Goal: Information Seeking & Learning: Understand process/instructions

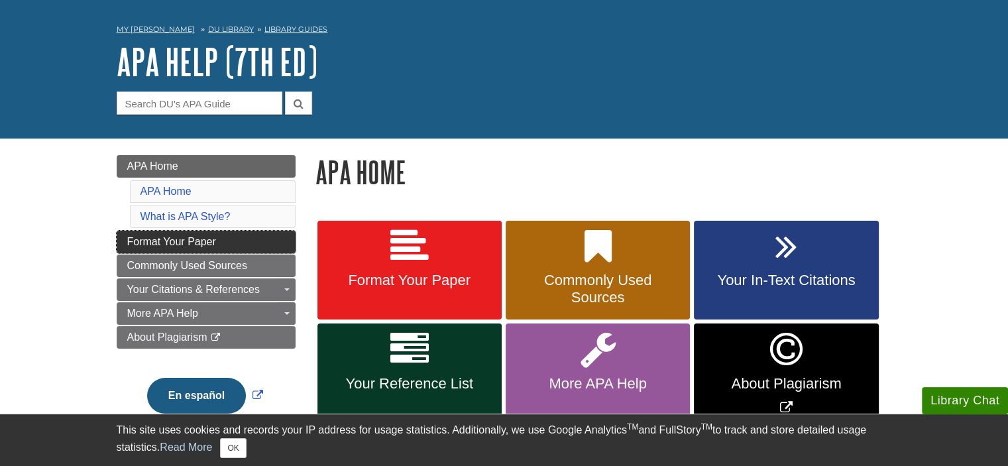
scroll to position [66, 0]
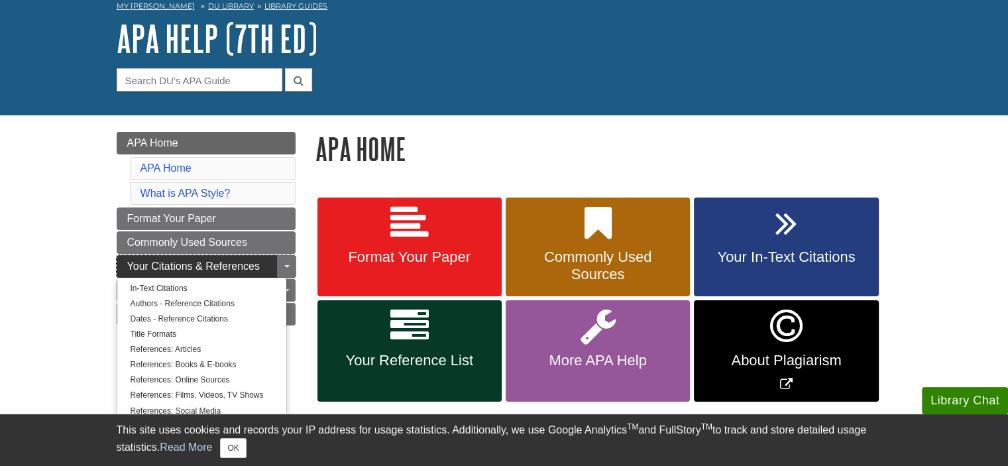
click at [215, 268] on span "Your Citations & References" at bounding box center [193, 266] width 133 height 11
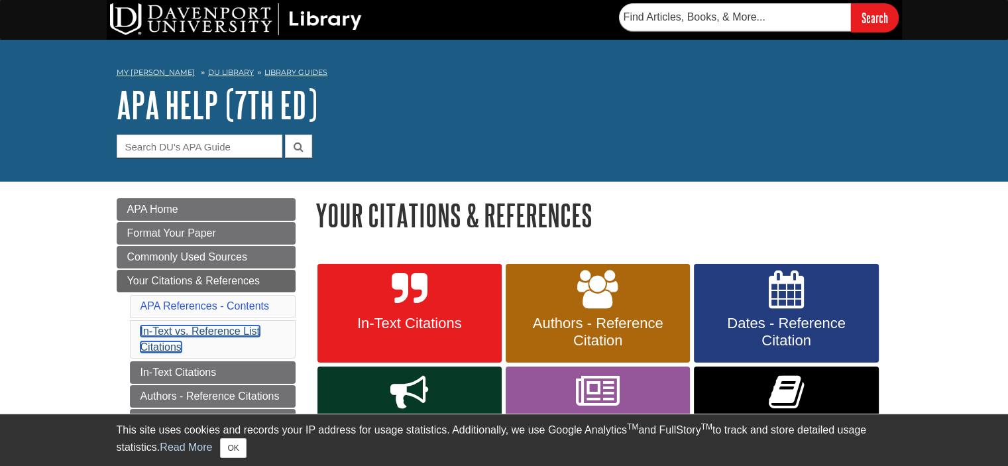
click at [176, 329] on link "In-Text vs. Reference List Citations" at bounding box center [201, 339] width 120 height 27
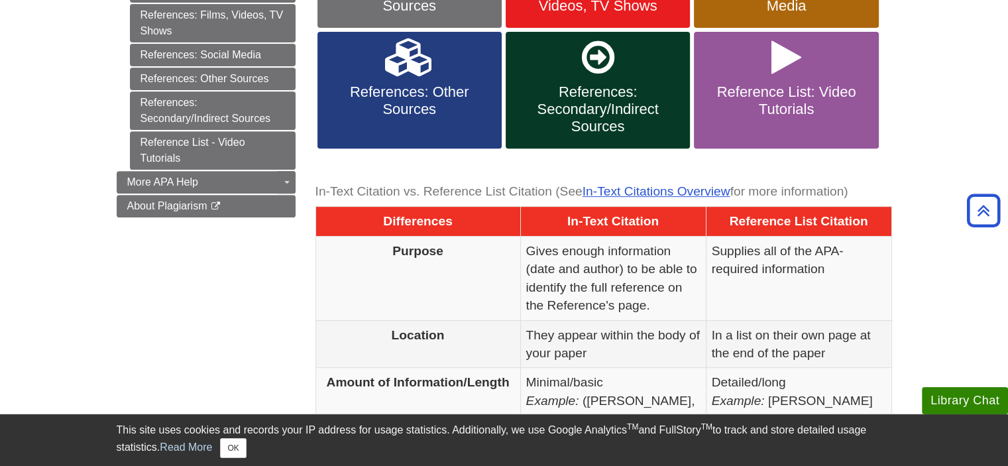
scroll to position [434, 0]
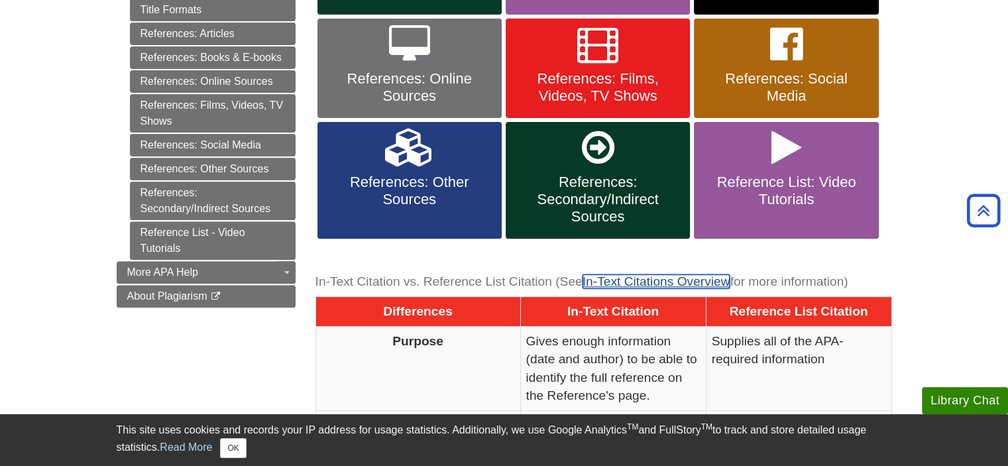
click at [629, 278] on link "In-Text Citations Overview" at bounding box center [657, 281] width 148 height 14
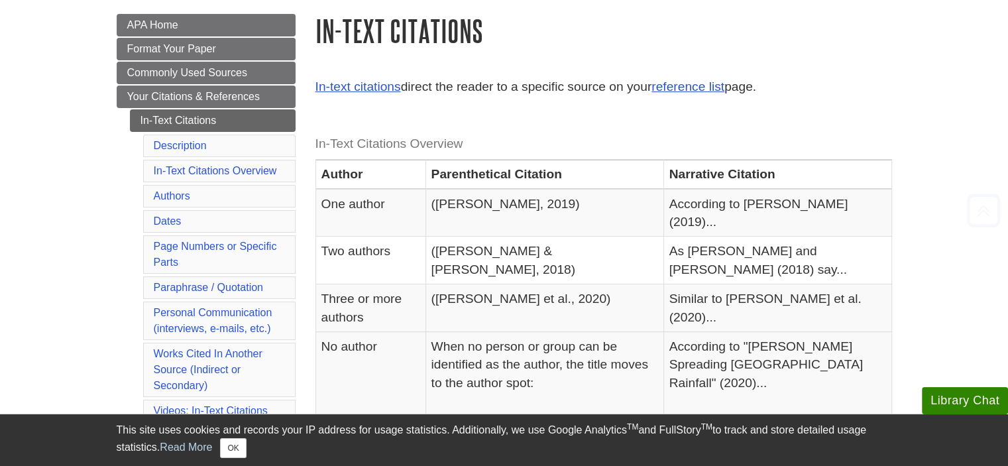
scroll to position [199, 0]
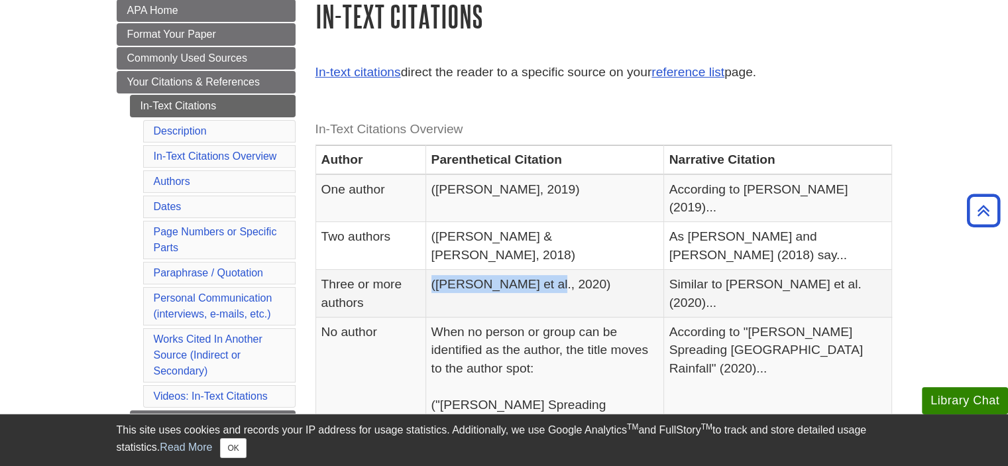
drag, startPoint x: 444, startPoint y: 251, endPoint x: 552, endPoint y: 254, distance: 107.5
click at [552, 270] on td "([PERSON_NAME] et al., 2020)" at bounding box center [545, 294] width 238 height 48
copy td "([PERSON_NAME] et al., 2020)"
